Goal: Task Accomplishment & Management: Manage account settings

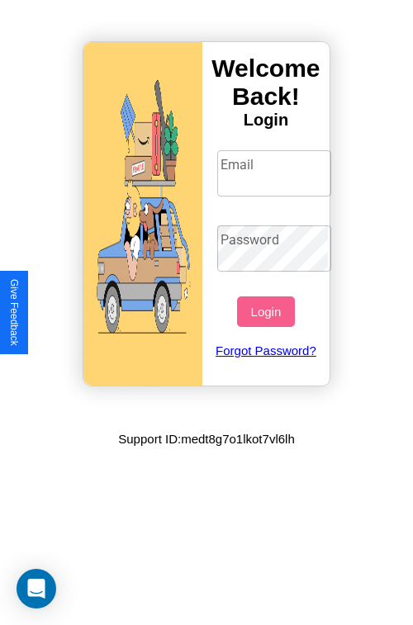
click at [276, 173] on input "Email" at bounding box center [274, 173] width 115 height 46
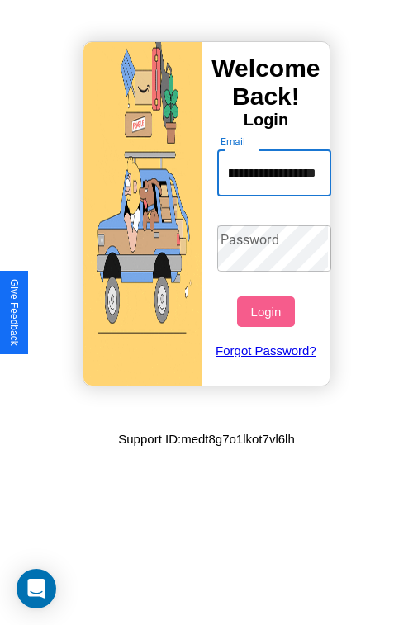
scroll to position [0, 83]
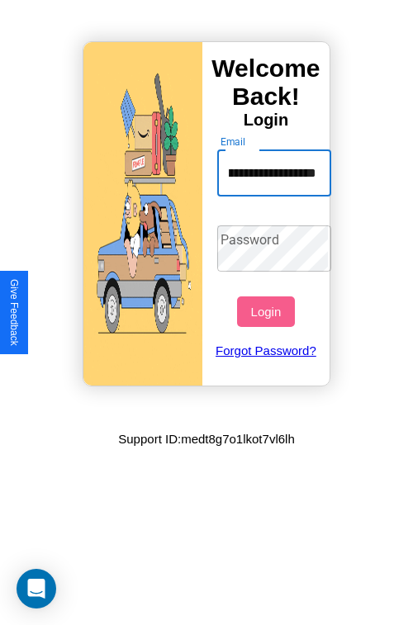
type input "**********"
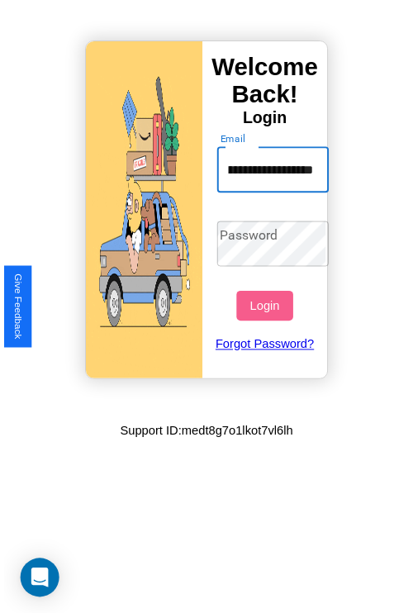
scroll to position [0, 0]
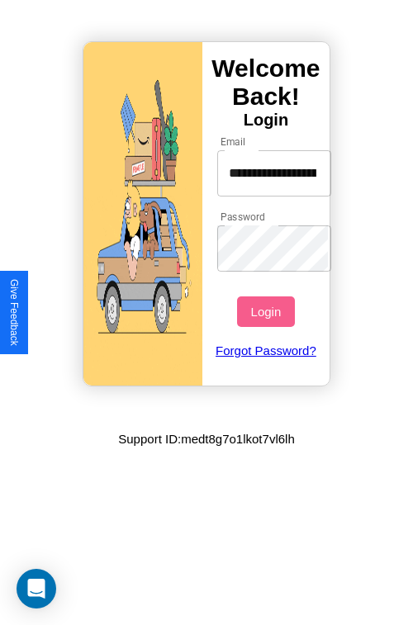
click at [268, 311] on button "Login" at bounding box center [265, 312] width 57 height 31
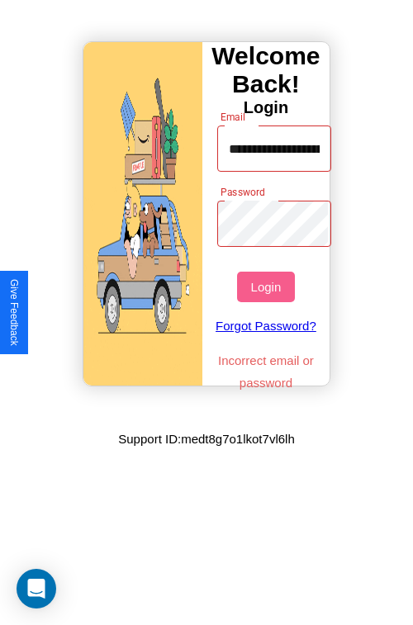
click at [268, 287] on button "Login" at bounding box center [265, 287] width 57 height 31
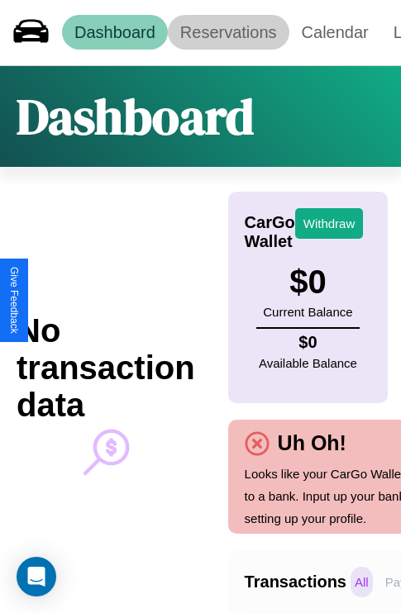
click at [228, 32] on link "Reservations" at bounding box center [228, 32] width 121 height 35
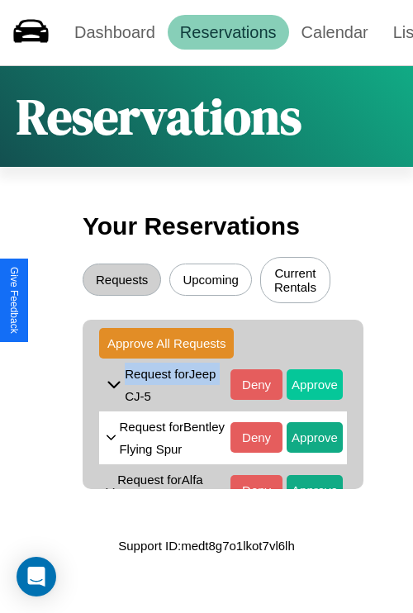
click at [302, 387] on button "Approve" at bounding box center [315, 384] width 56 height 31
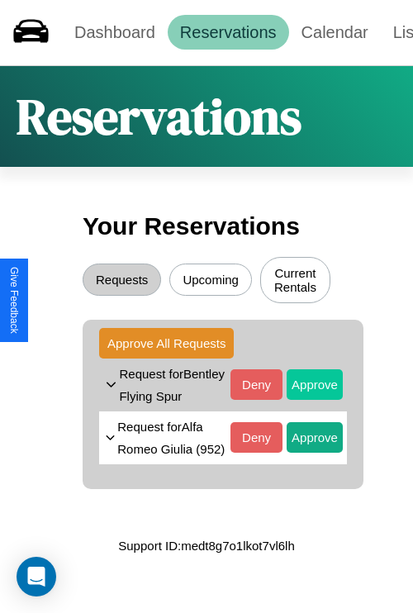
click at [302, 397] on button "Approve" at bounding box center [315, 384] width 56 height 31
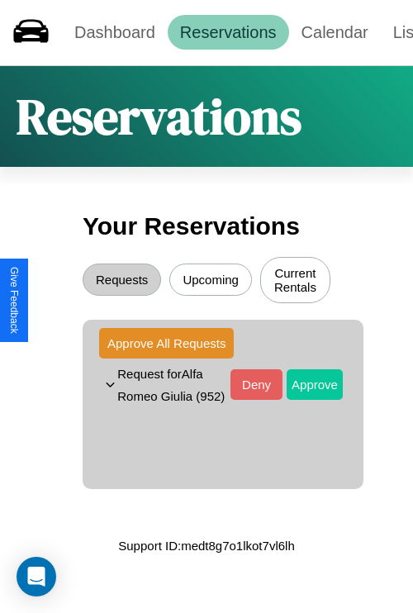
click at [302, 397] on button "Approve" at bounding box center [315, 384] width 56 height 31
